Goal: Transaction & Acquisition: Obtain resource

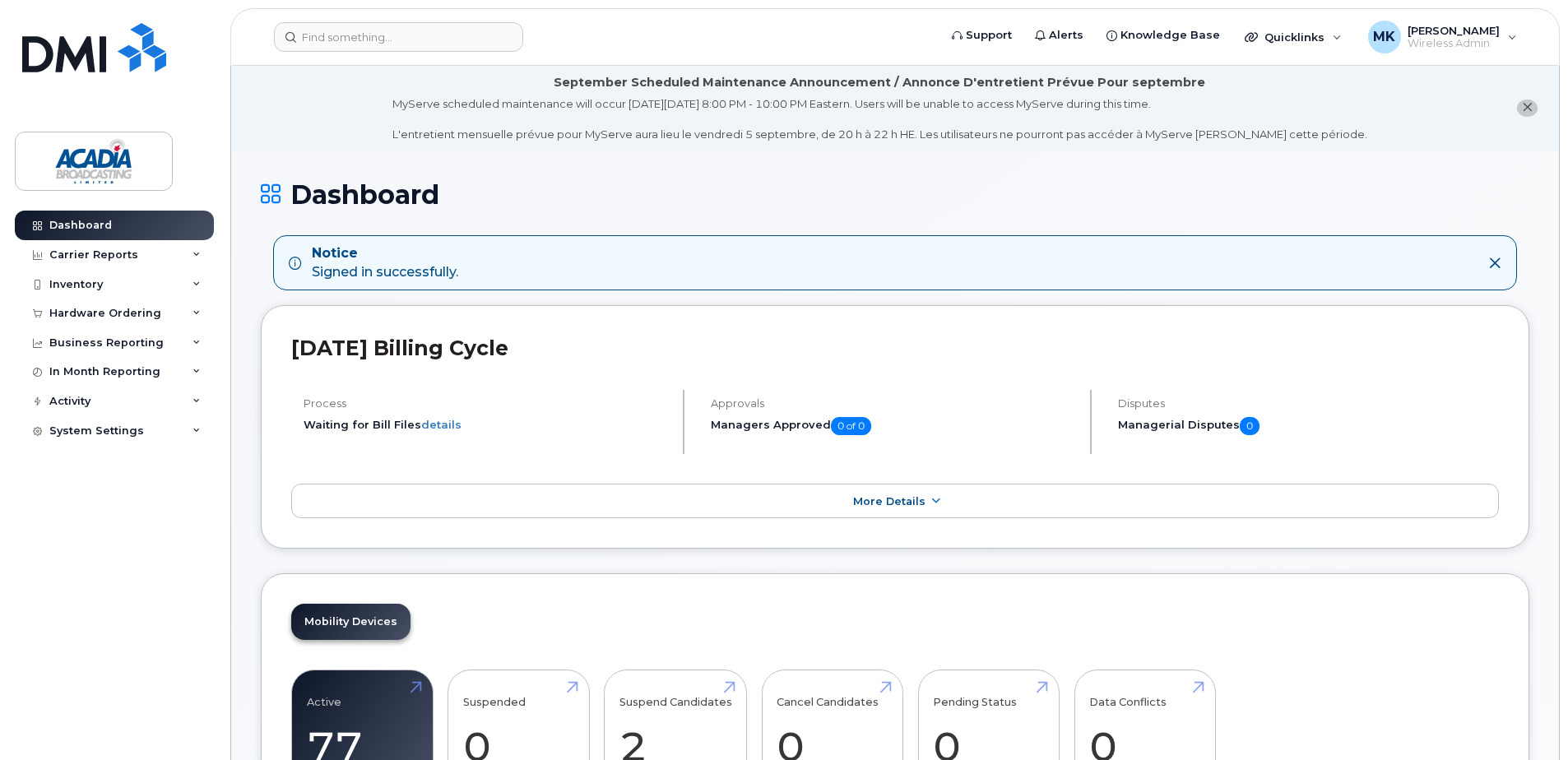
click at [1532, 110] on button "close notification" at bounding box center [1527, 108] width 21 height 18
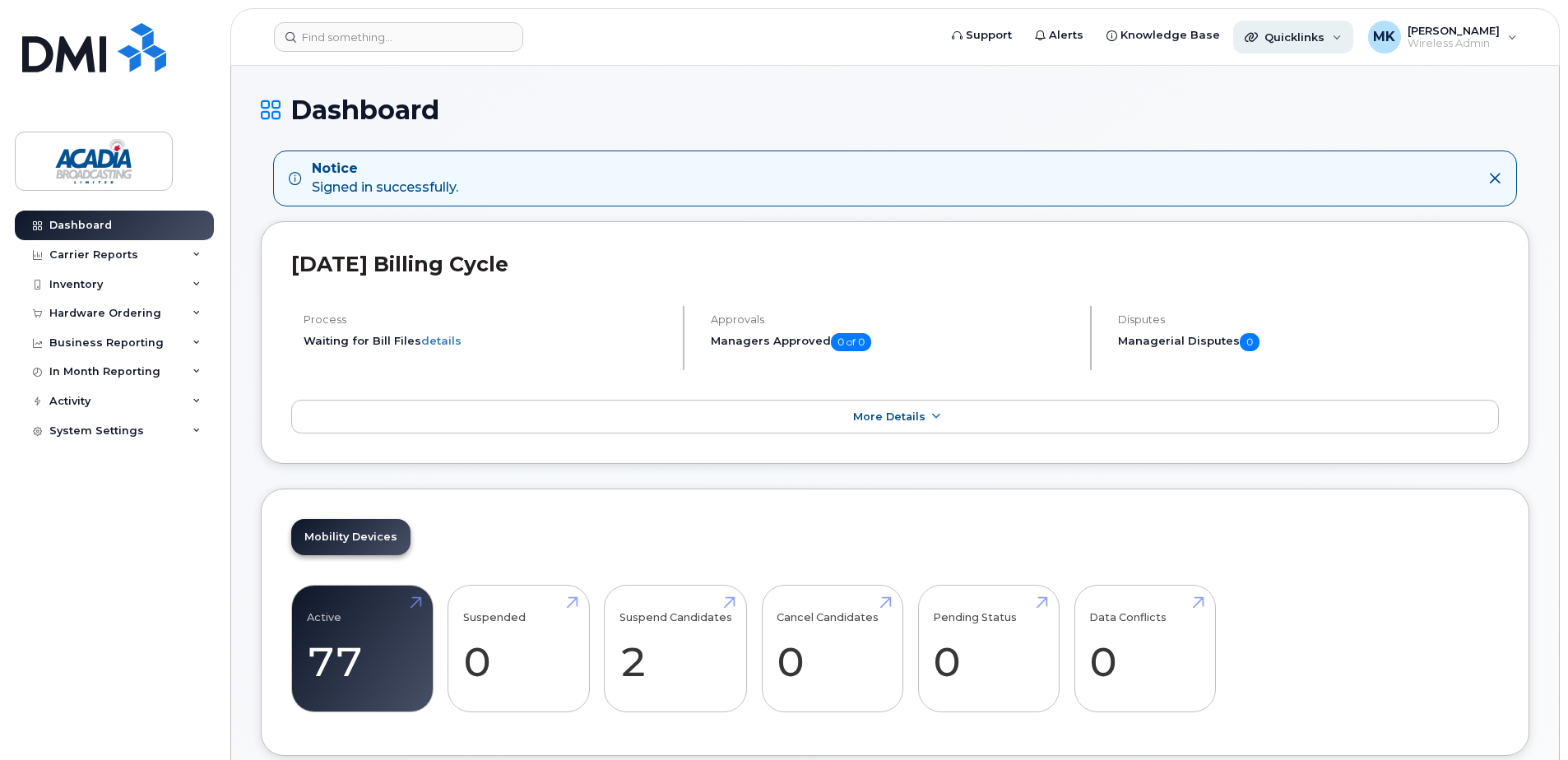
click at [1316, 37] on span "Quicklinks" at bounding box center [1294, 38] width 60 height 13
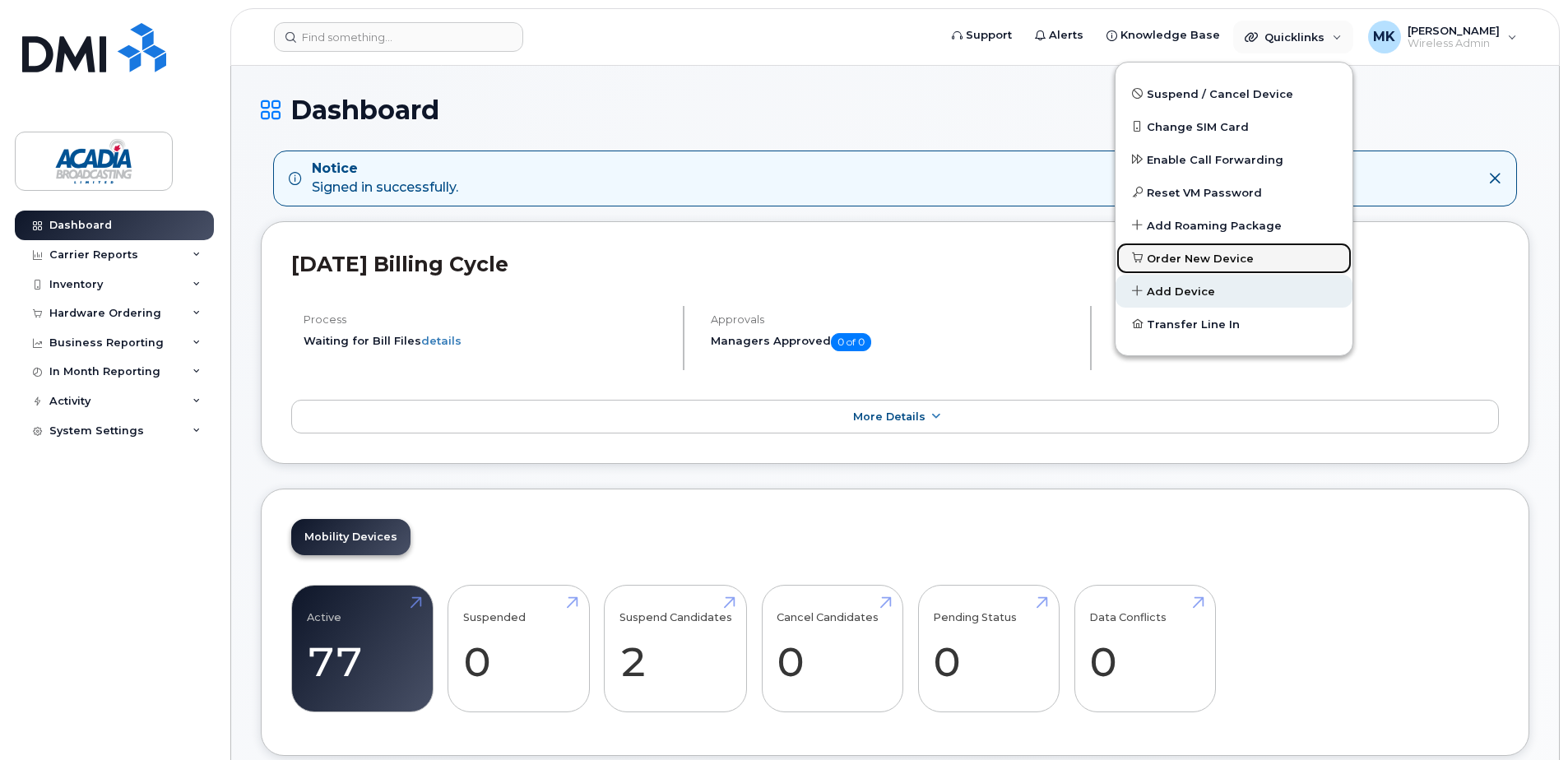
drag, startPoint x: 1205, startPoint y: 251, endPoint x: 1246, endPoint y: 303, distance: 66.2
click at [1205, 251] on span "Order New Device" at bounding box center [1200, 259] width 107 height 17
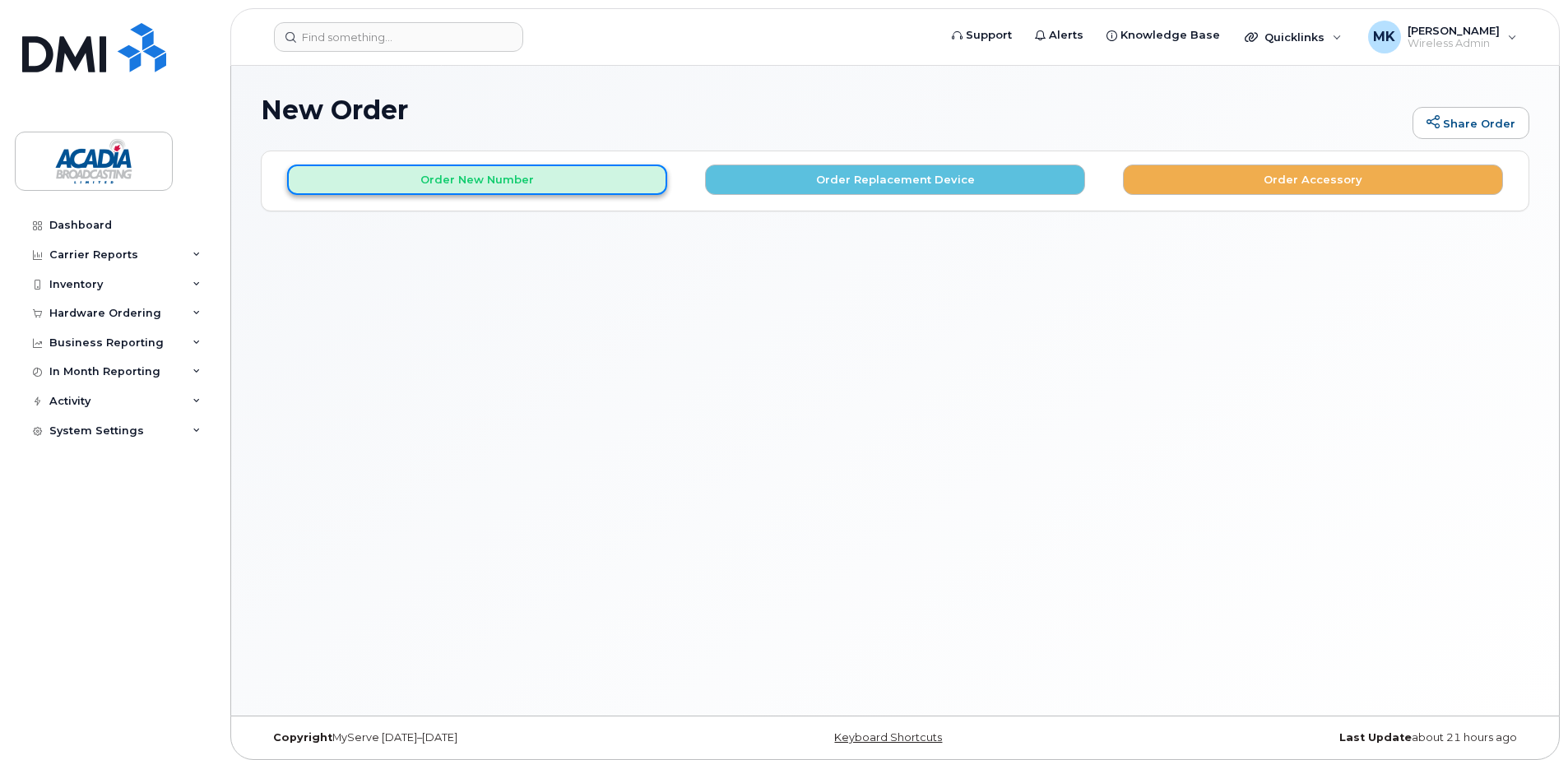
click at [504, 172] on button "Order New Number" at bounding box center [477, 179] width 380 height 31
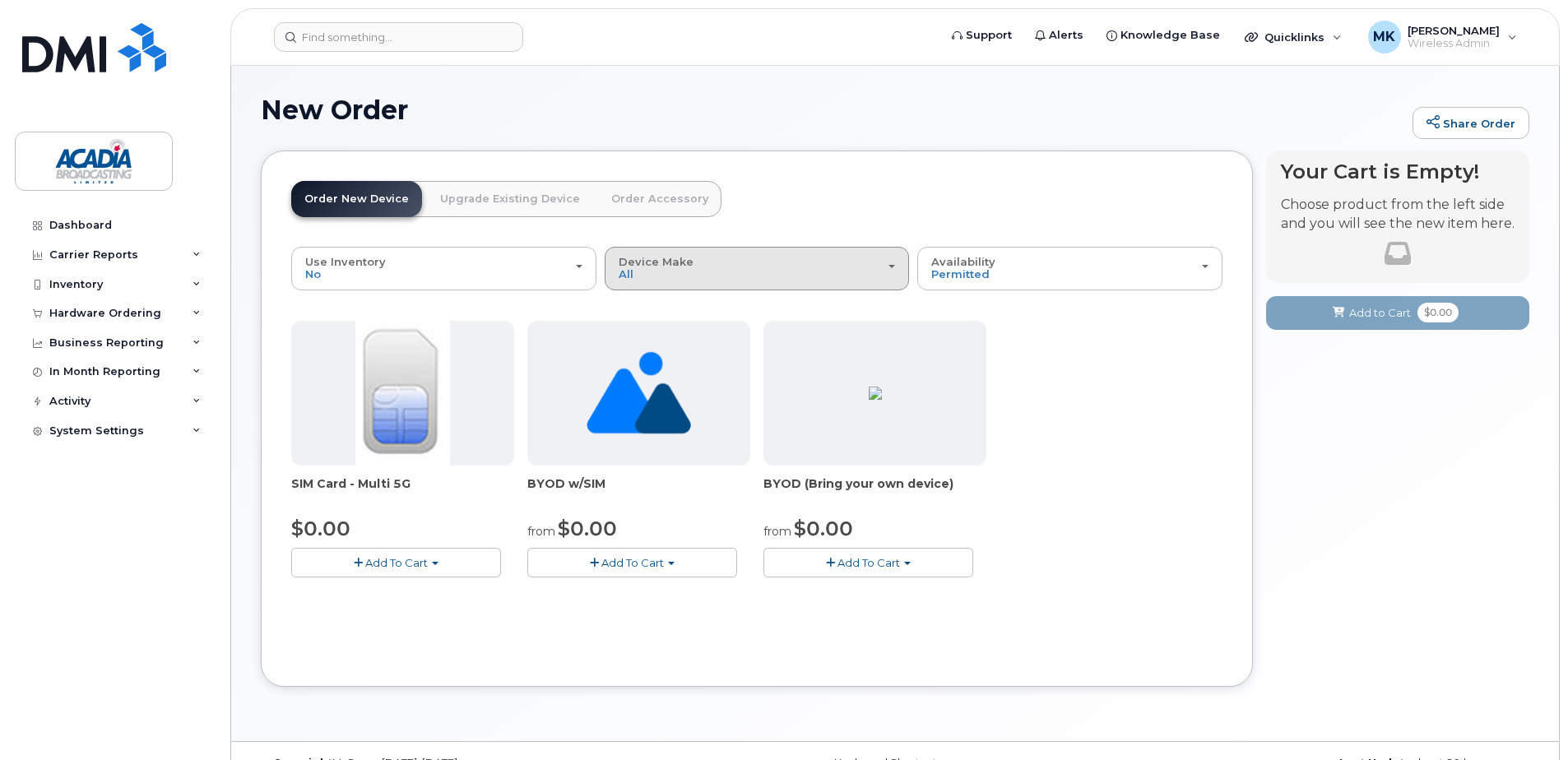
click at [735, 286] on button "Device Make All Unknown" at bounding box center [757, 268] width 305 height 42
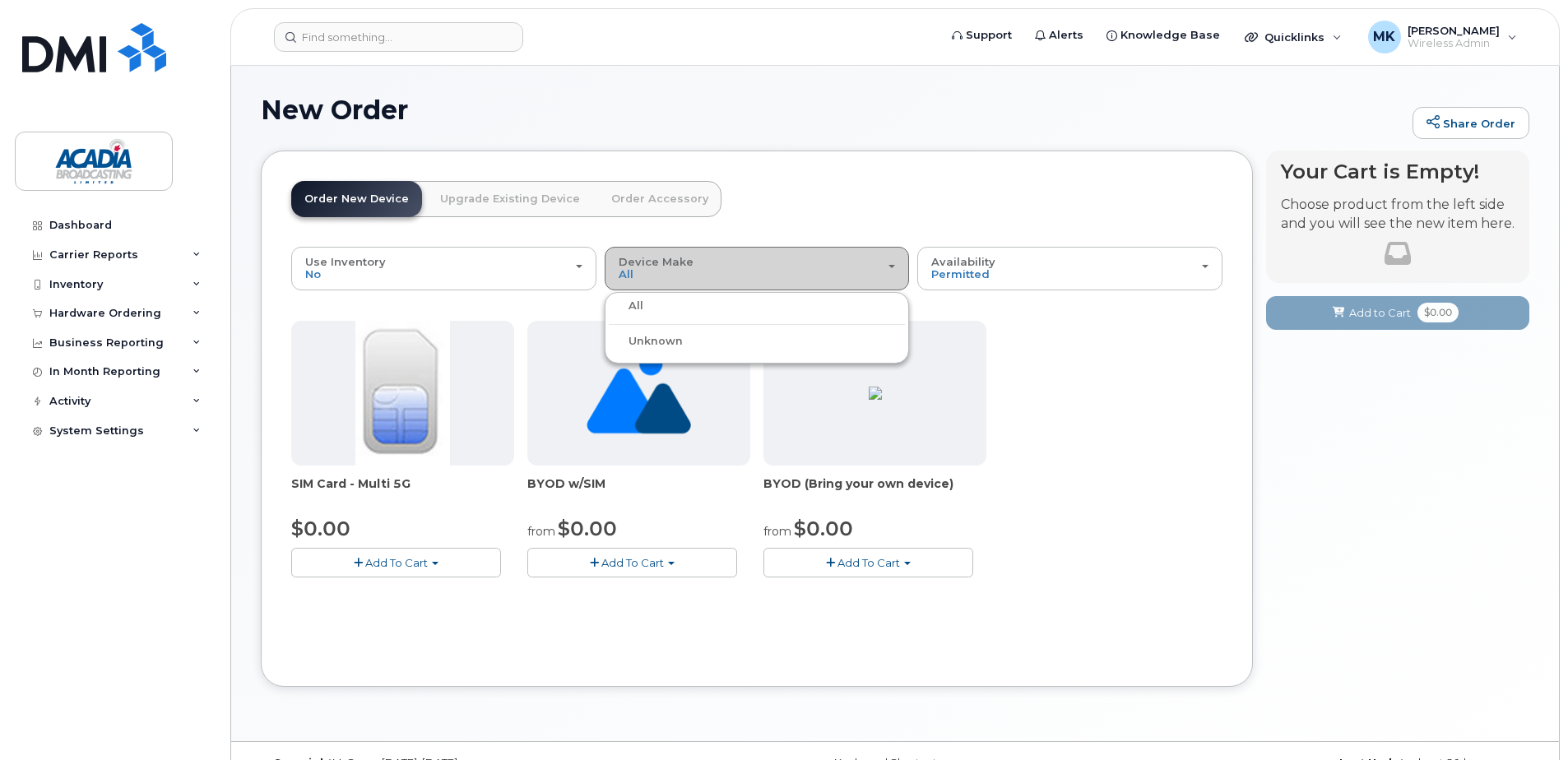
drag, startPoint x: 731, startPoint y: 282, endPoint x: 697, endPoint y: 282, distance: 34.0
click at [729, 282] on button "Device Make All Unknown" at bounding box center [757, 268] width 305 height 42
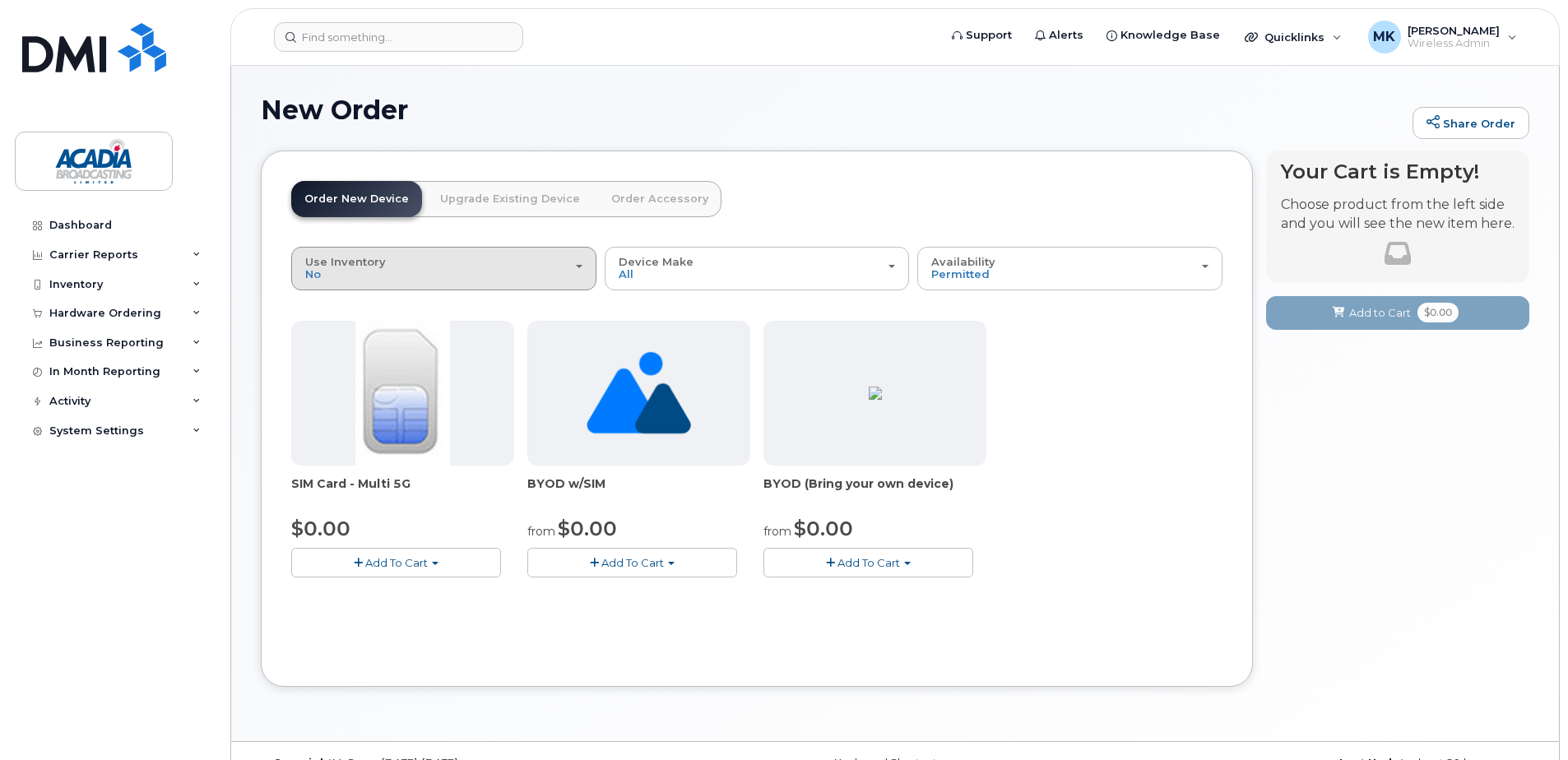
click at [509, 276] on div "Use Inventory No" at bounding box center [443, 268] width 277 height 26
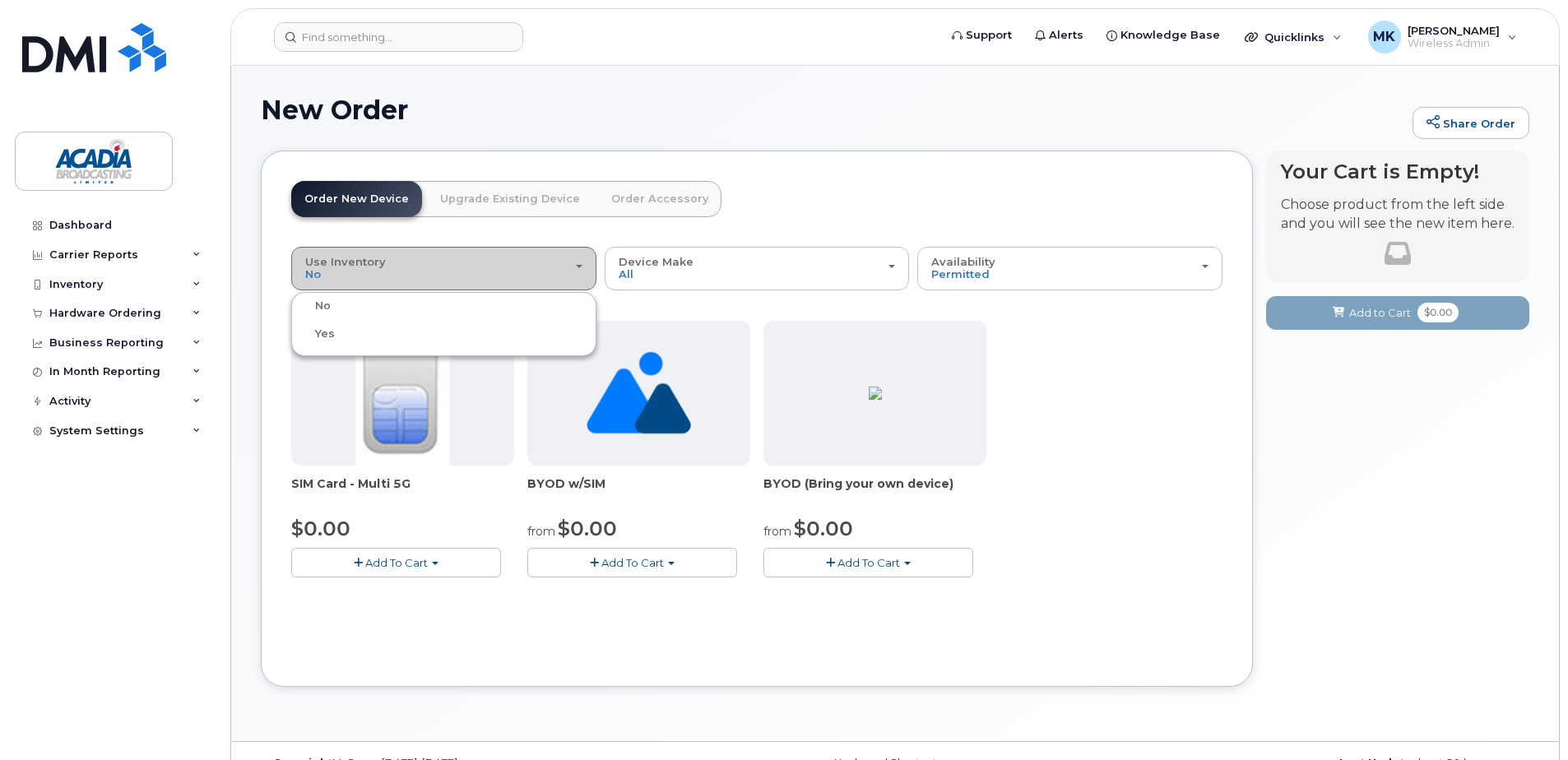
click at [561, 271] on div "Use Inventory No" at bounding box center [443, 268] width 277 height 26
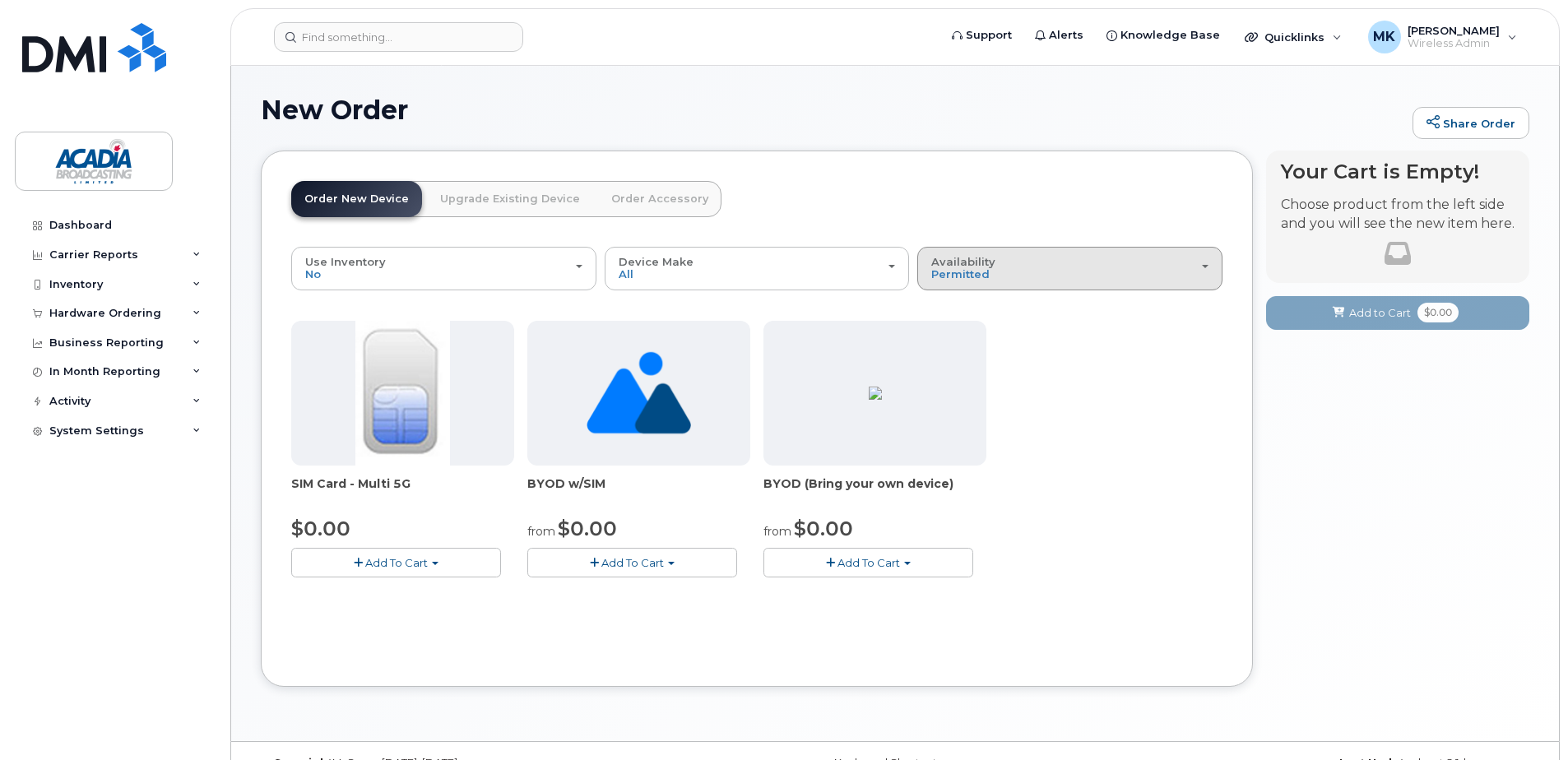
click at [1114, 274] on div "Availability Permitted All" at bounding box center [1070, 268] width 277 height 26
click at [980, 309] on label "Permitted" at bounding box center [960, 306] width 77 height 20
click at [0, 0] on input "Permitted" at bounding box center [0, 0] width 0 height 0
